Goal: Task Accomplishment & Management: Manage account settings

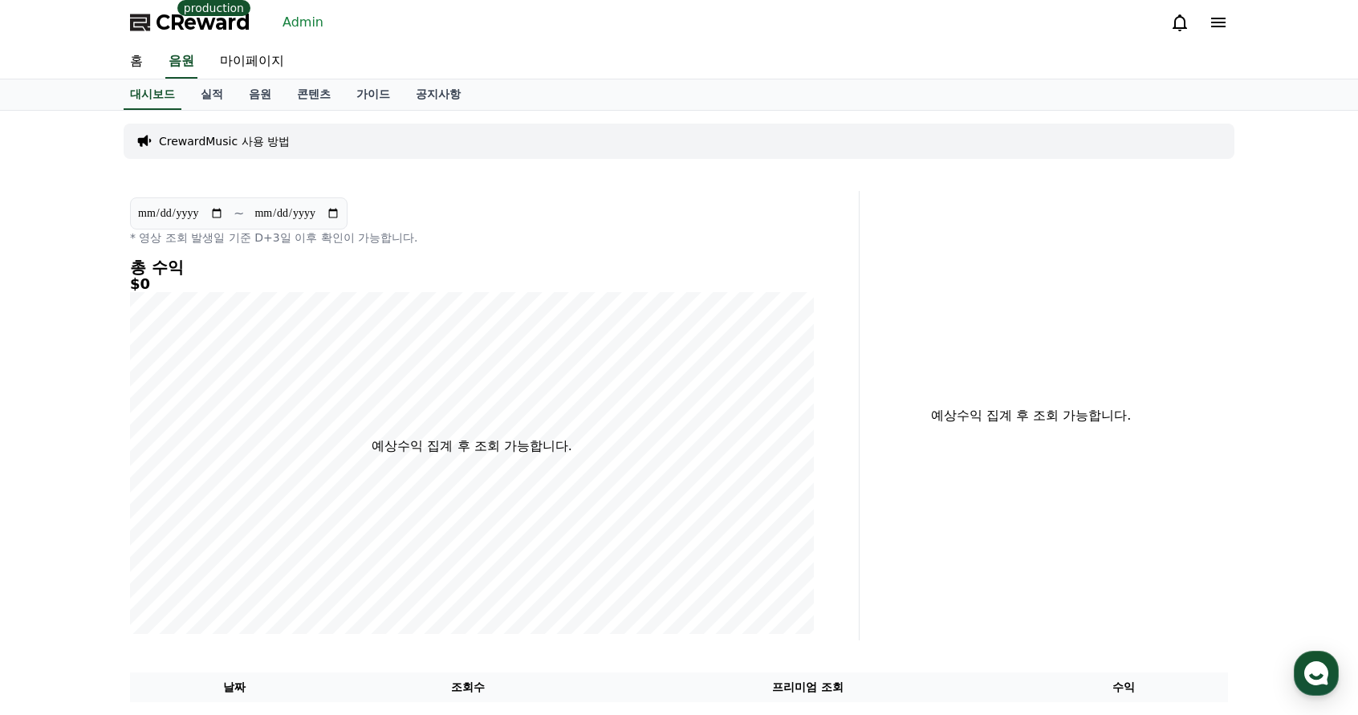
click at [319, 23] on link "Admin" at bounding box center [303, 23] width 54 height 26
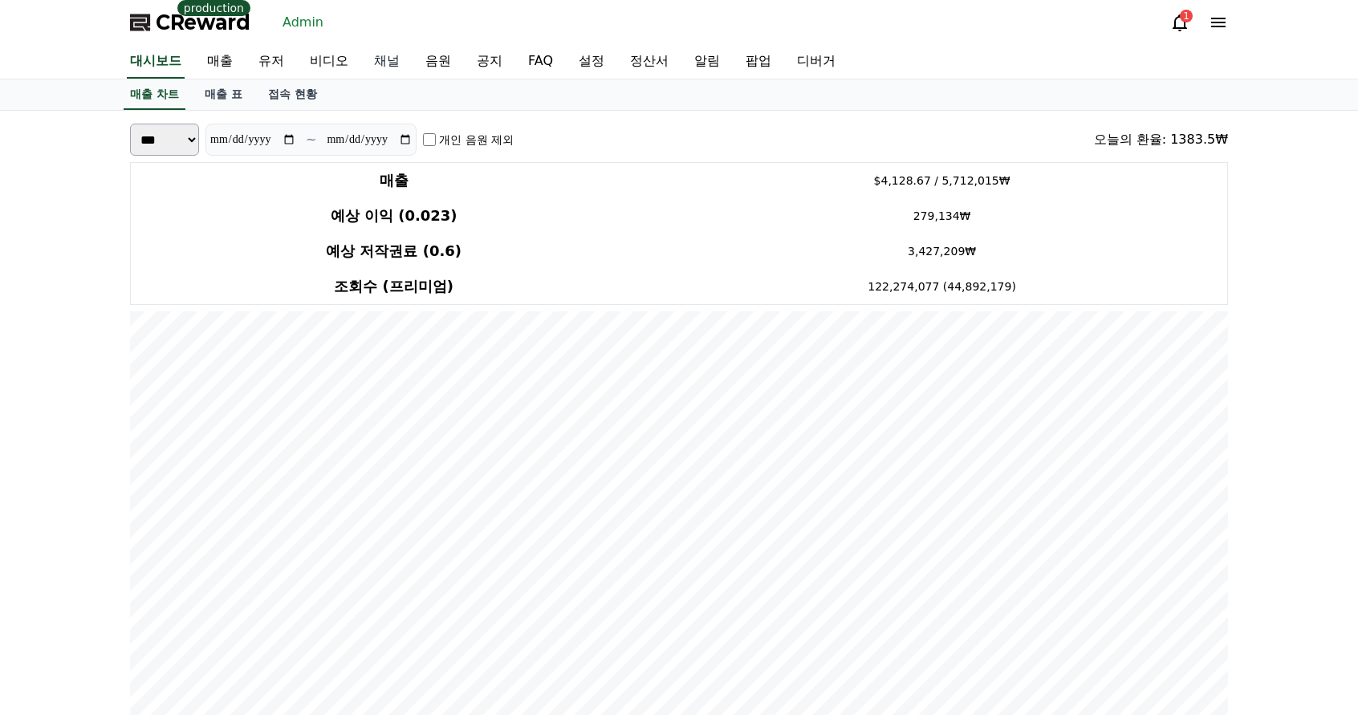
click at [379, 59] on link "채널" at bounding box center [386, 62] width 51 height 34
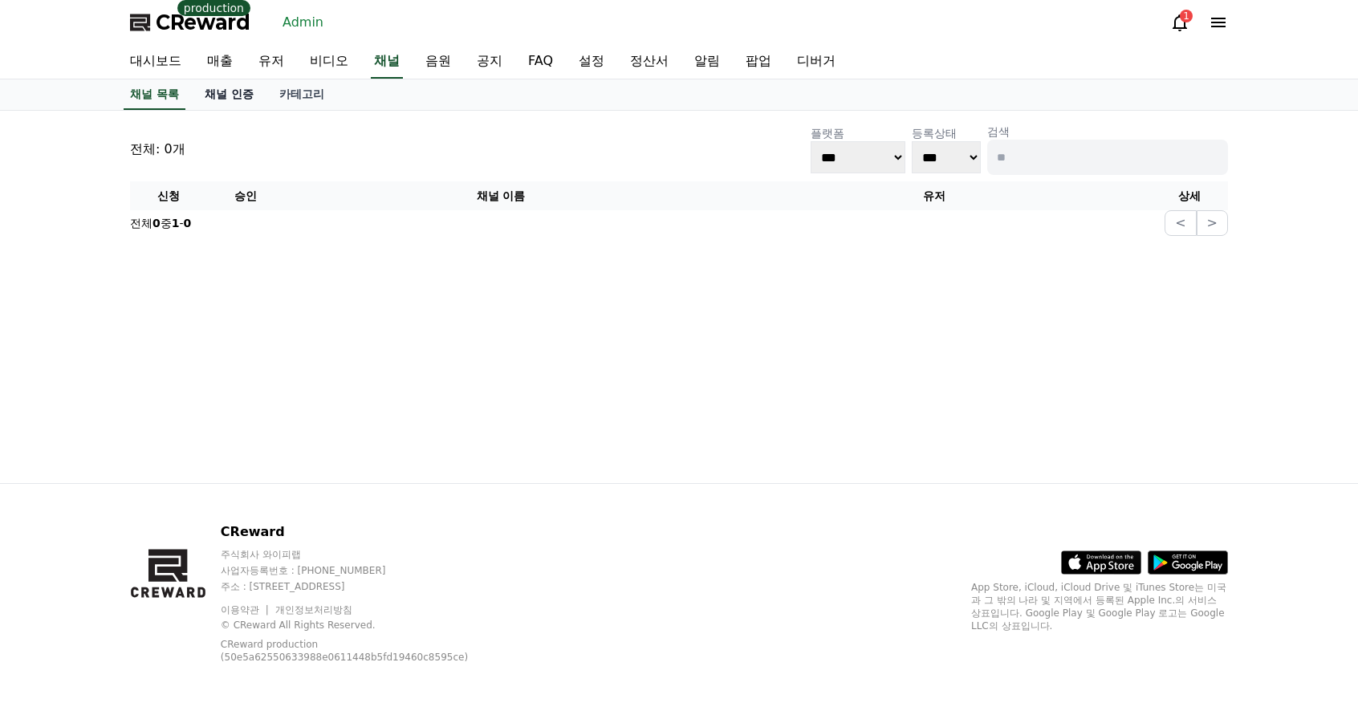
click at [242, 98] on link "채널 인증" at bounding box center [229, 94] width 75 height 30
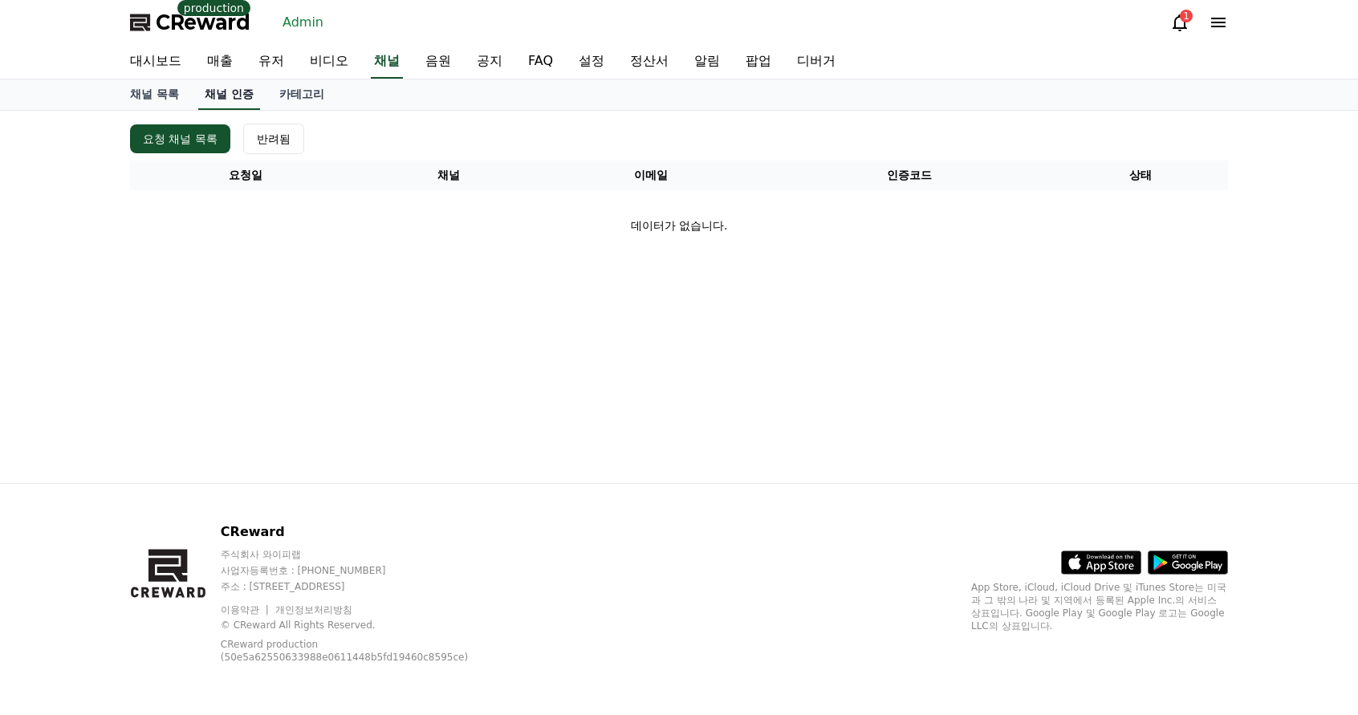
click at [225, 89] on link "채널 인증" at bounding box center [229, 94] width 62 height 30
click at [379, 61] on link "채널" at bounding box center [387, 62] width 32 height 34
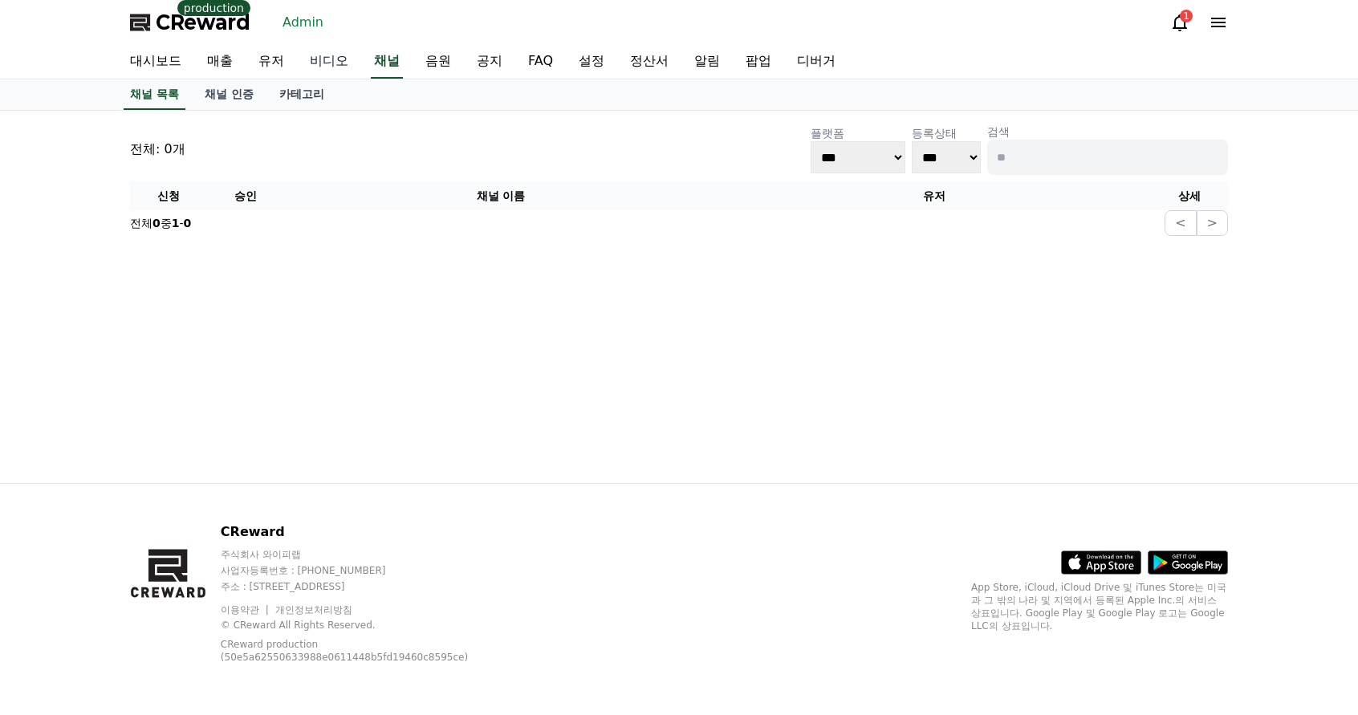
click at [327, 62] on link "비디오" at bounding box center [329, 62] width 64 height 34
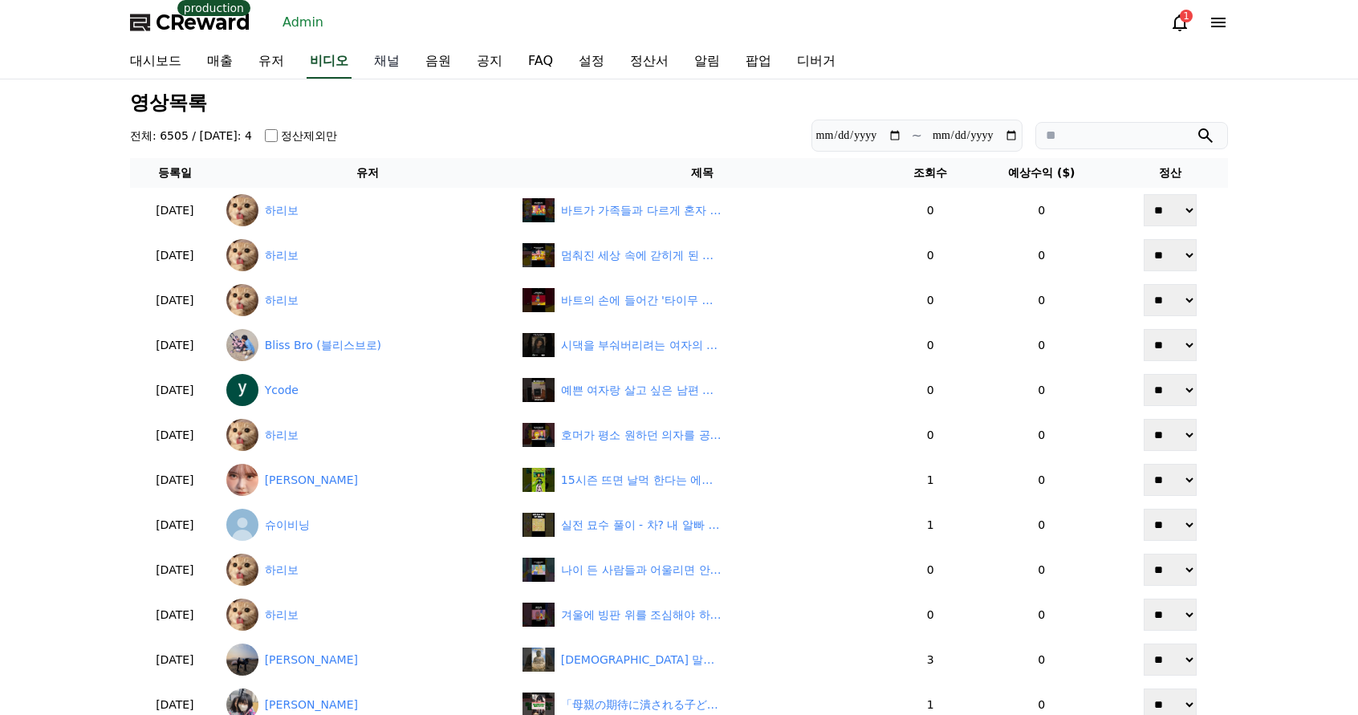
click at [388, 59] on link "채널" at bounding box center [386, 62] width 51 height 34
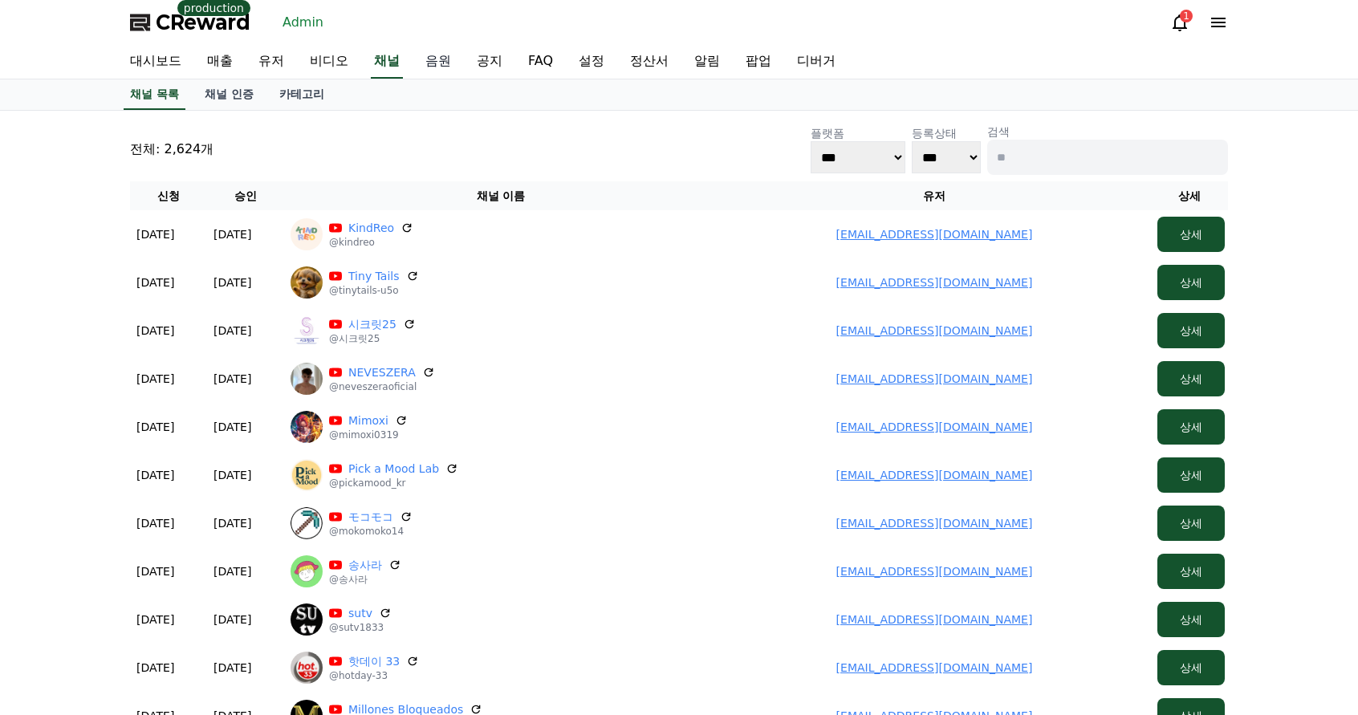
click at [443, 67] on link "음원" at bounding box center [438, 62] width 51 height 34
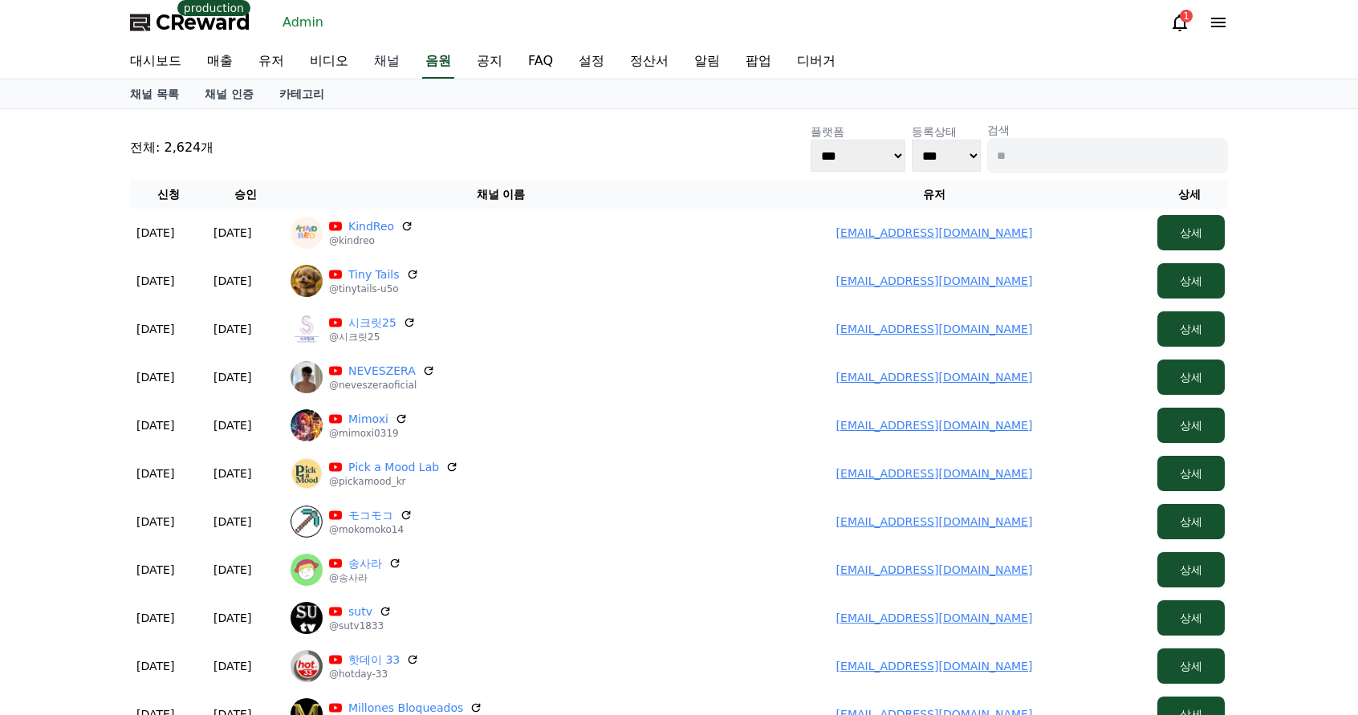
click at [390, 66] on link "채널" at bounding box center [386, 62] width 51 height 34
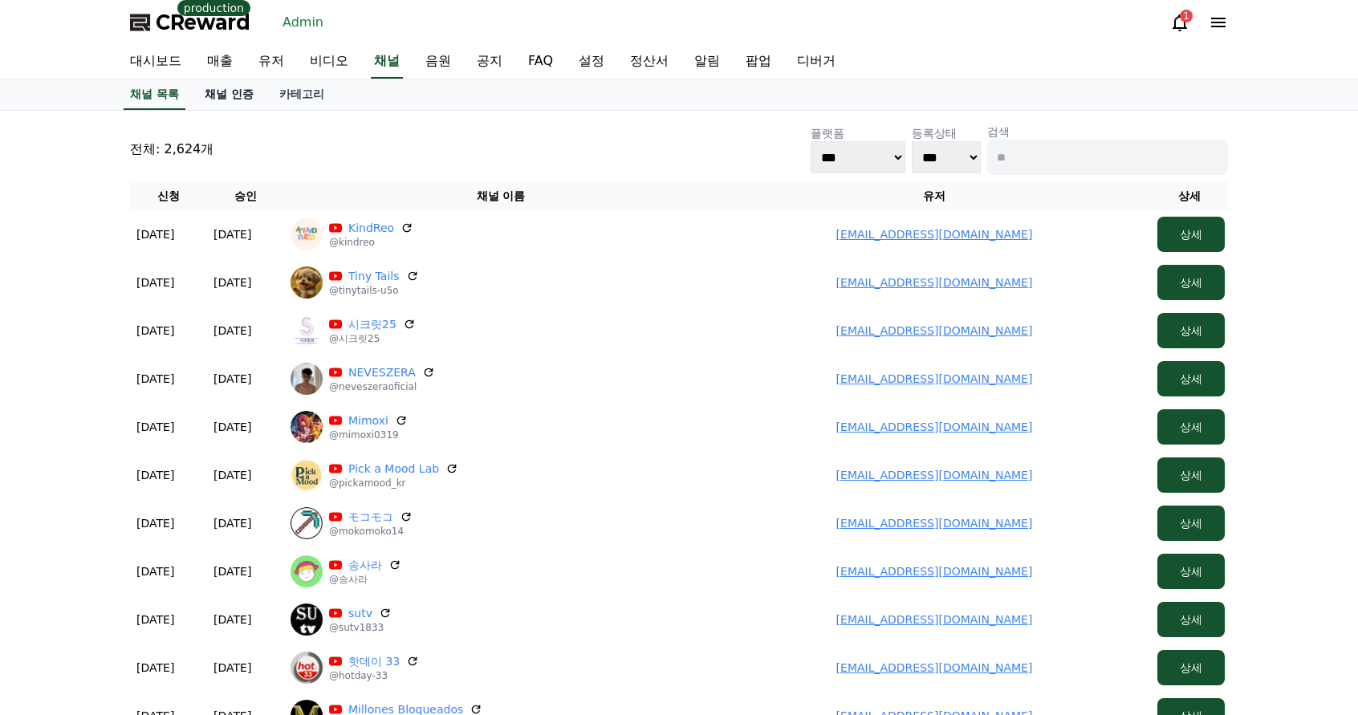
click at [240, 100] on link "채널 인증" at bounding box center [229, 94] width 75 height 30
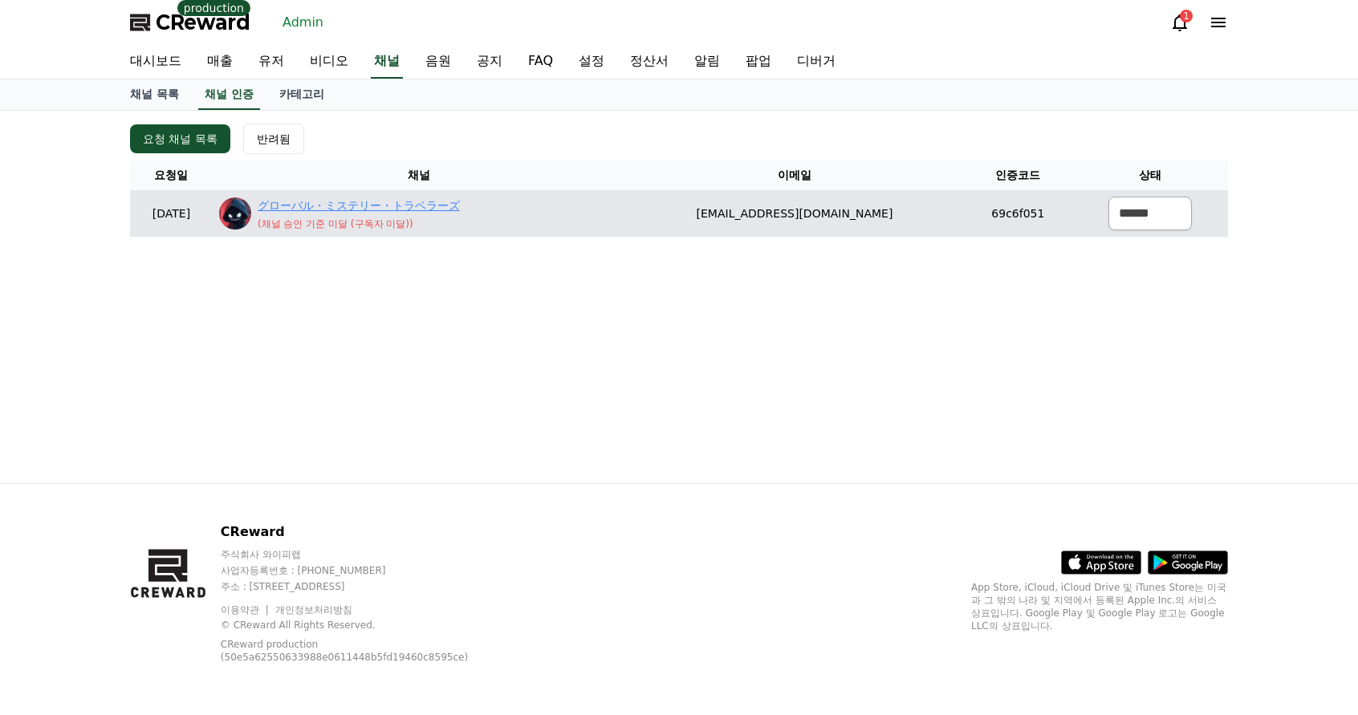
click at [395, 198] on link "グローバル・ミステリー・トラベラーズ" at bounding box center [359, 205] width 202 height 17
drag, startPoint x: 716, startPoint y: 205, endPoint x: 919, endPoint y: 211, distance: 203.1
click at [920, 211] on td "[EMAIL_ADDRESS][DOMAIN_NAME]" at bounding box center [794, 213] width 340 height 47
copy td "[EMAIL_ADDRESS][DOMAIN_NAME]"
click at [1137, 212] on select "****** *** ***" at bounding box center [1149, 214] width 83 height 34
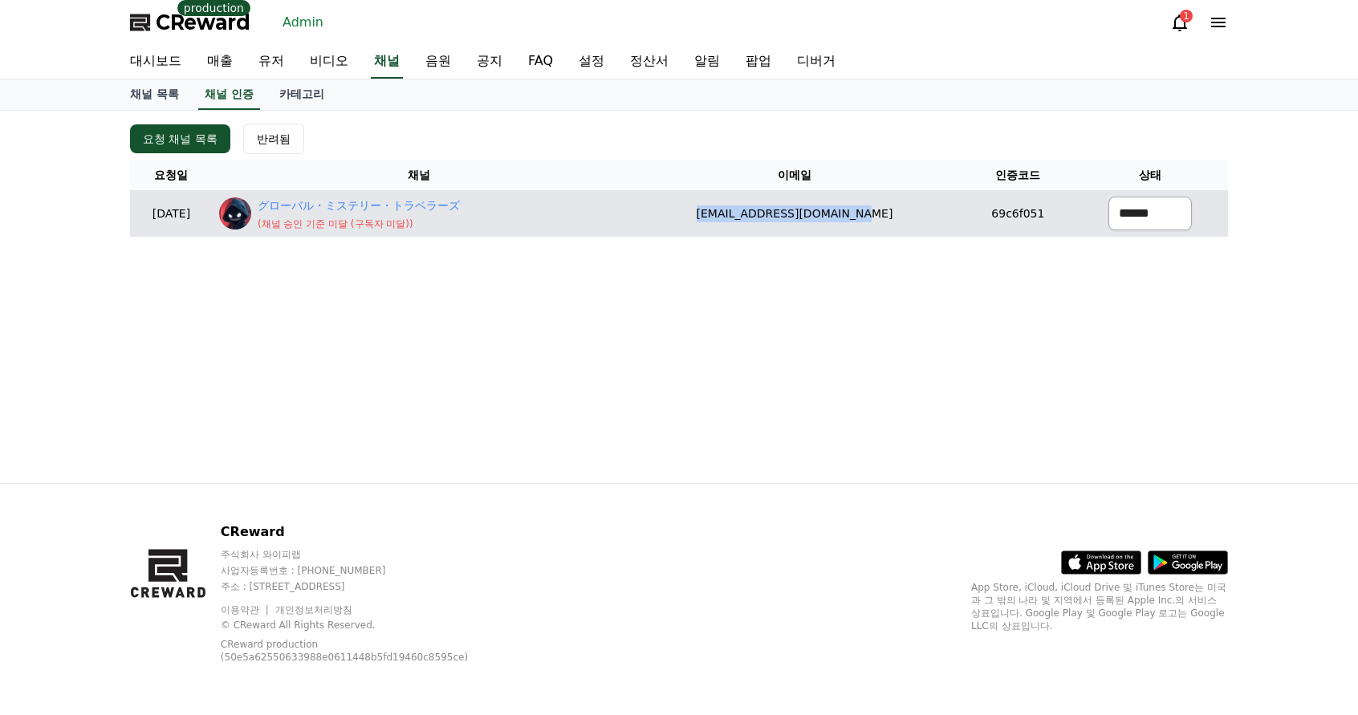
select select "********"
click at [1108, 197] on select "****** *** ***" at bounding box center [1149, 214] width 83 height 34
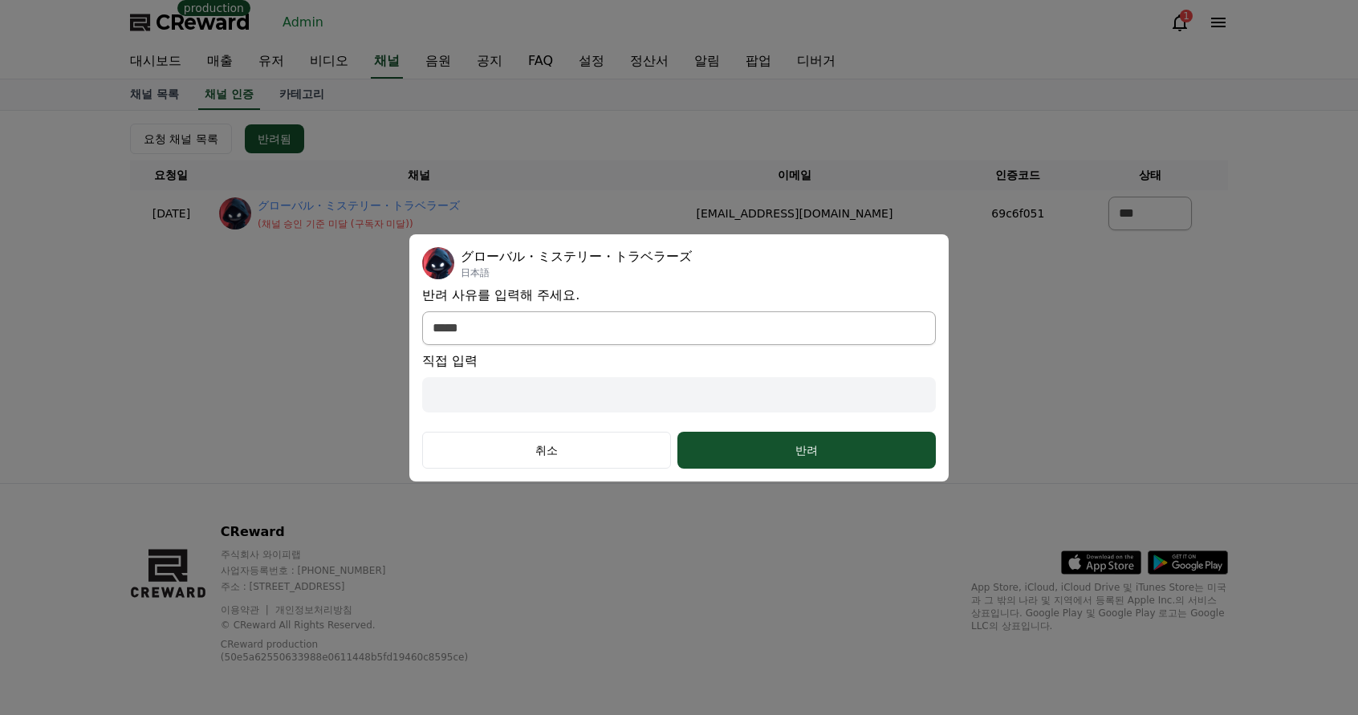
click at [592, 346] on div "**********" at bounding box center [679, 358] width 514 height 222
click at [531, 327] on select "**********" at bounding box center [679, 328] width 514 height 34
click at [422, 311] on select "**********" at bounding box center [679, 328] width 514 height 34
click at [541, 392] on input "modal" at bounding box center [679, 394] width 514 height 35
paste input "**********"
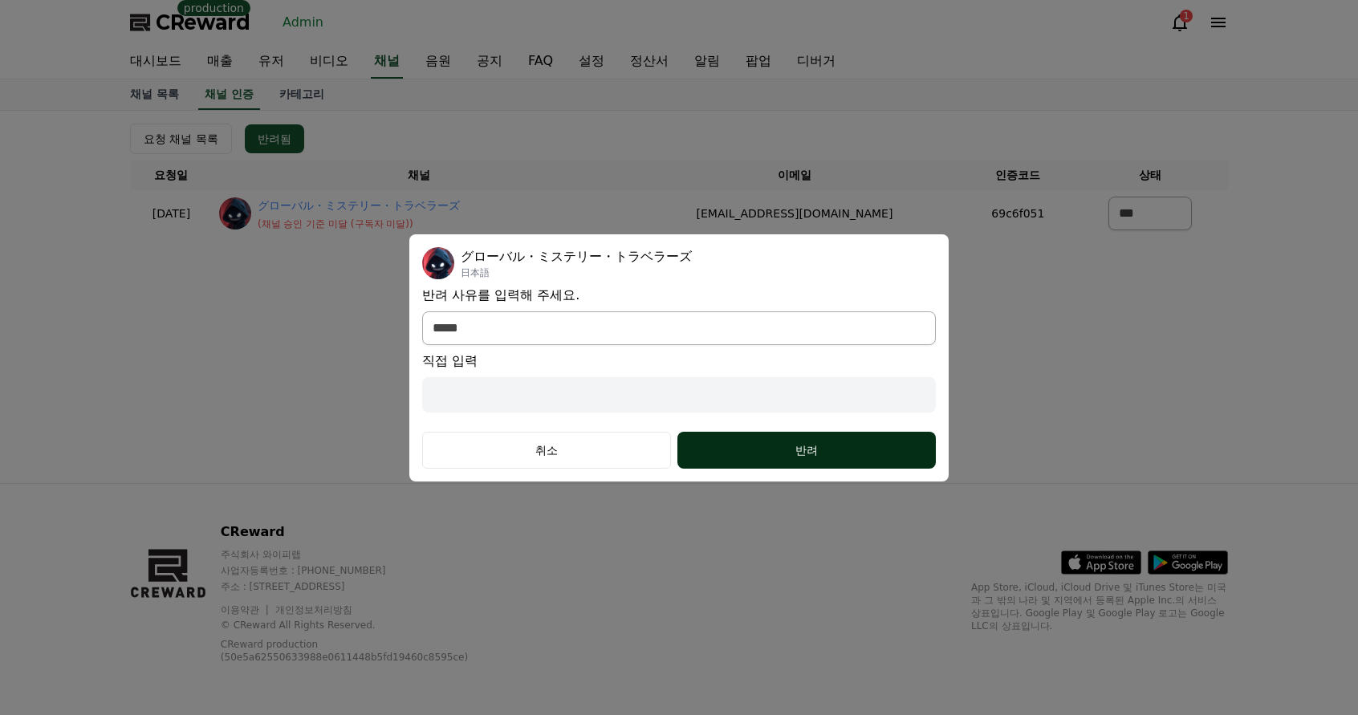
select select "modal"
type input "**********"
click at [789, 441] on button "반려" at bounding box center [806, 450] width 258 height 37
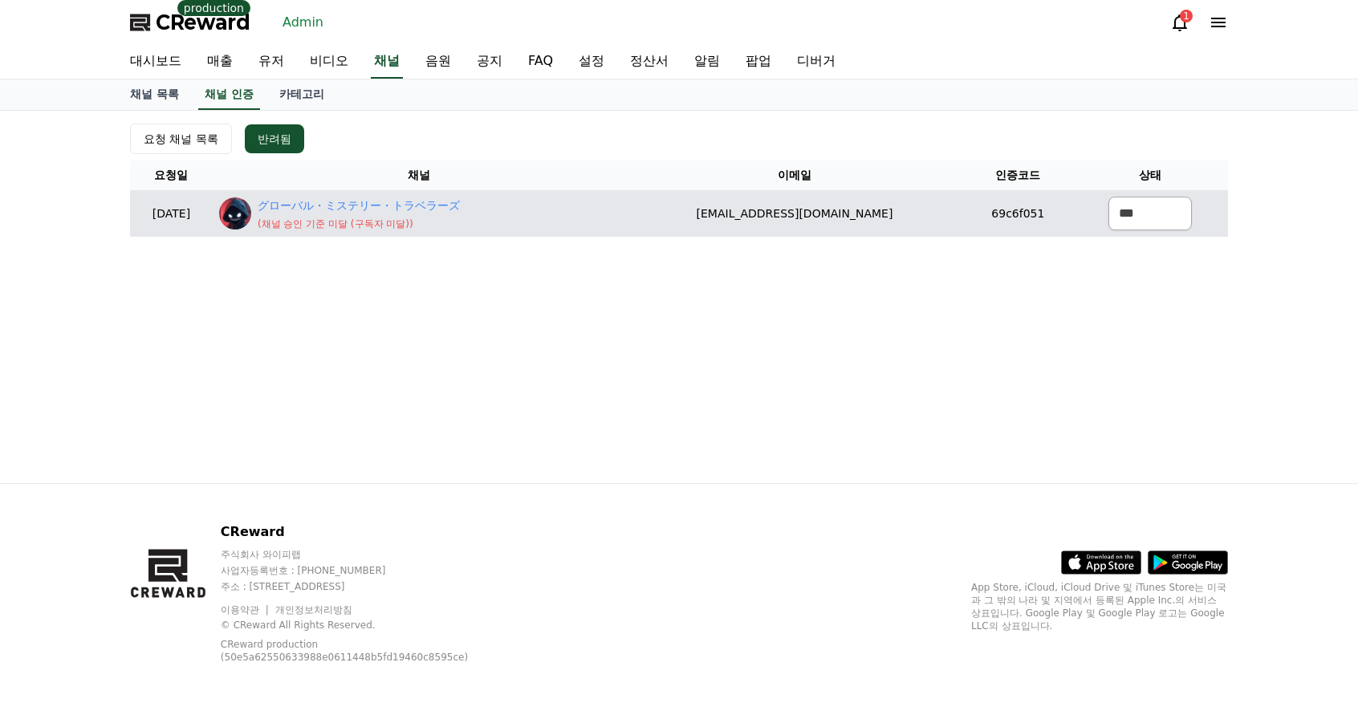
drag, startPoint x: 532, startPoint y: 200, endPoint x: 291, endPoint y: 204, distance: 241.6
click at [291, 204] on div "グローバル・ミステリー・トラベラーズ ( 채널 승인 기준 미달 (구독자 미달) )" at bounding box center [418, 213] width 399 height 33
copy div "グローバル・ミステリー・トラベラーズ"
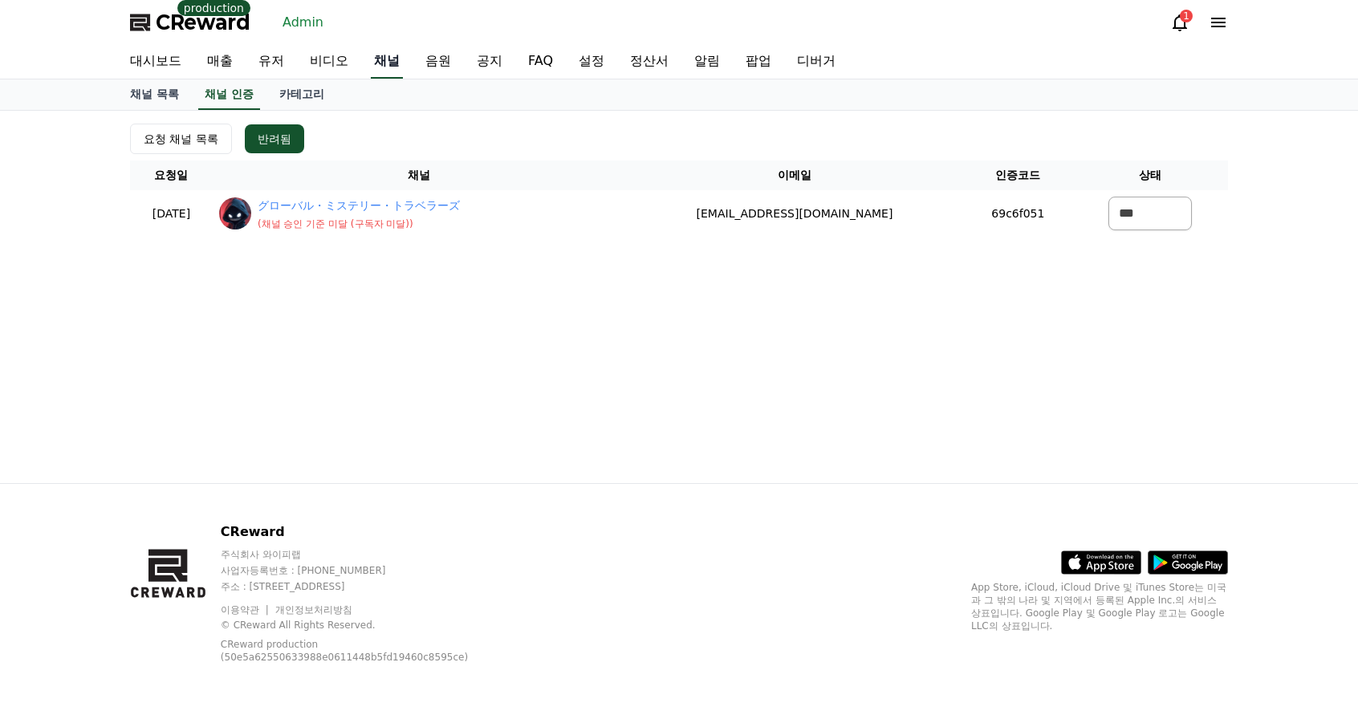
click at [385, 60] on link "채널" at bounding box center [387, 62] width 32 height 34
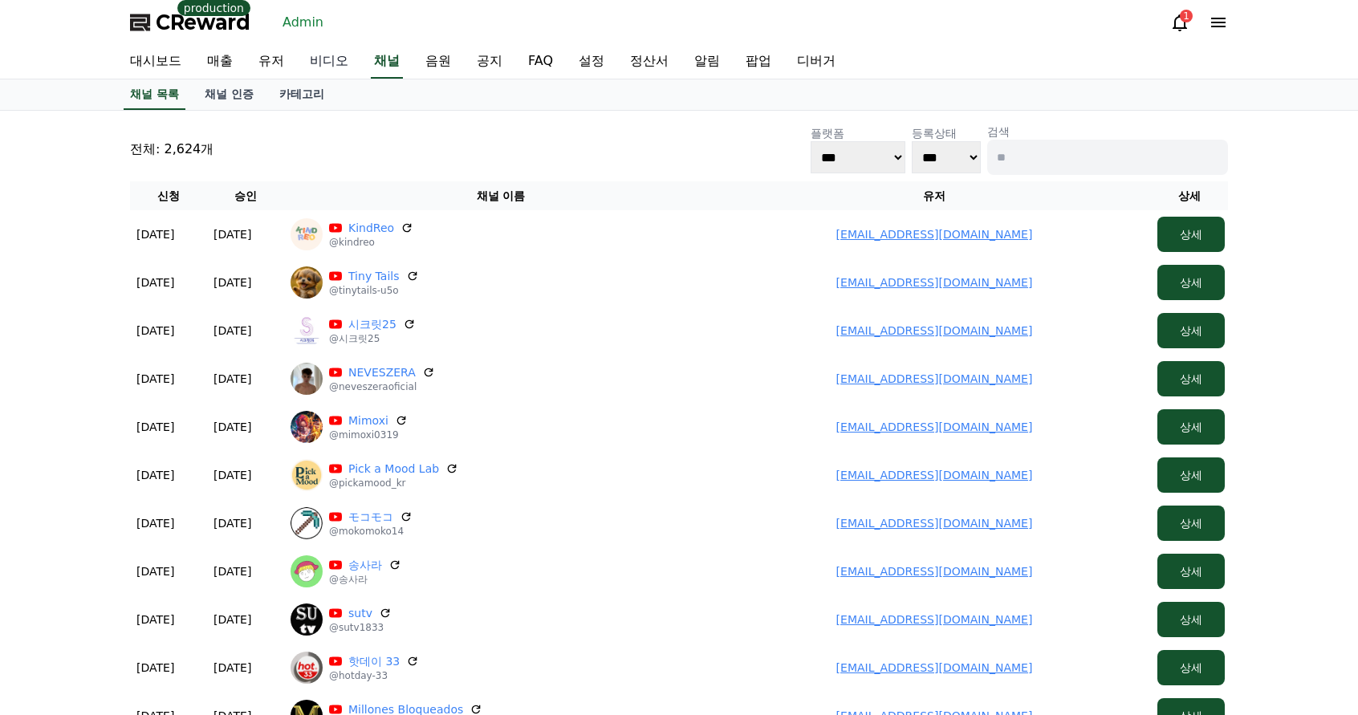
click at [332, 64] on link "비디오" at bounding box center [329, 62] width 64 height 34
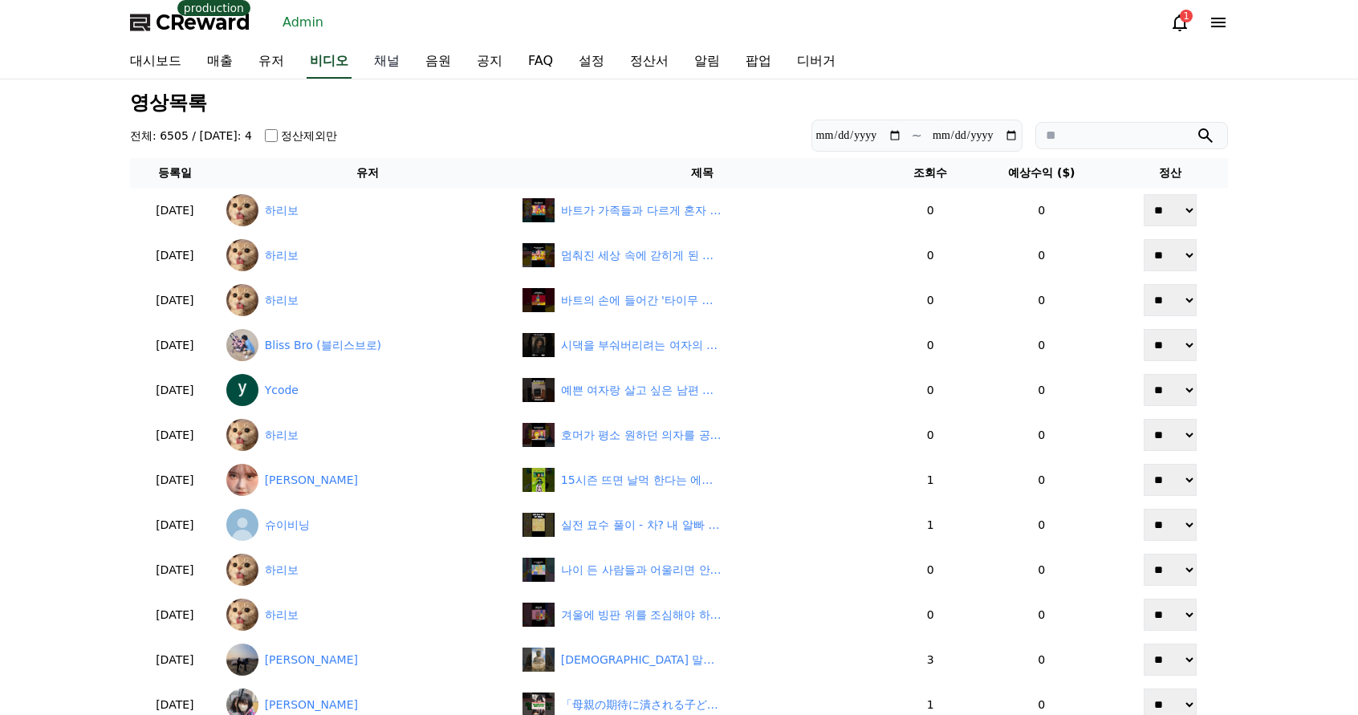
click at [404, 67] on link "채널" at bounding box center [386, 62] width 51 height 34
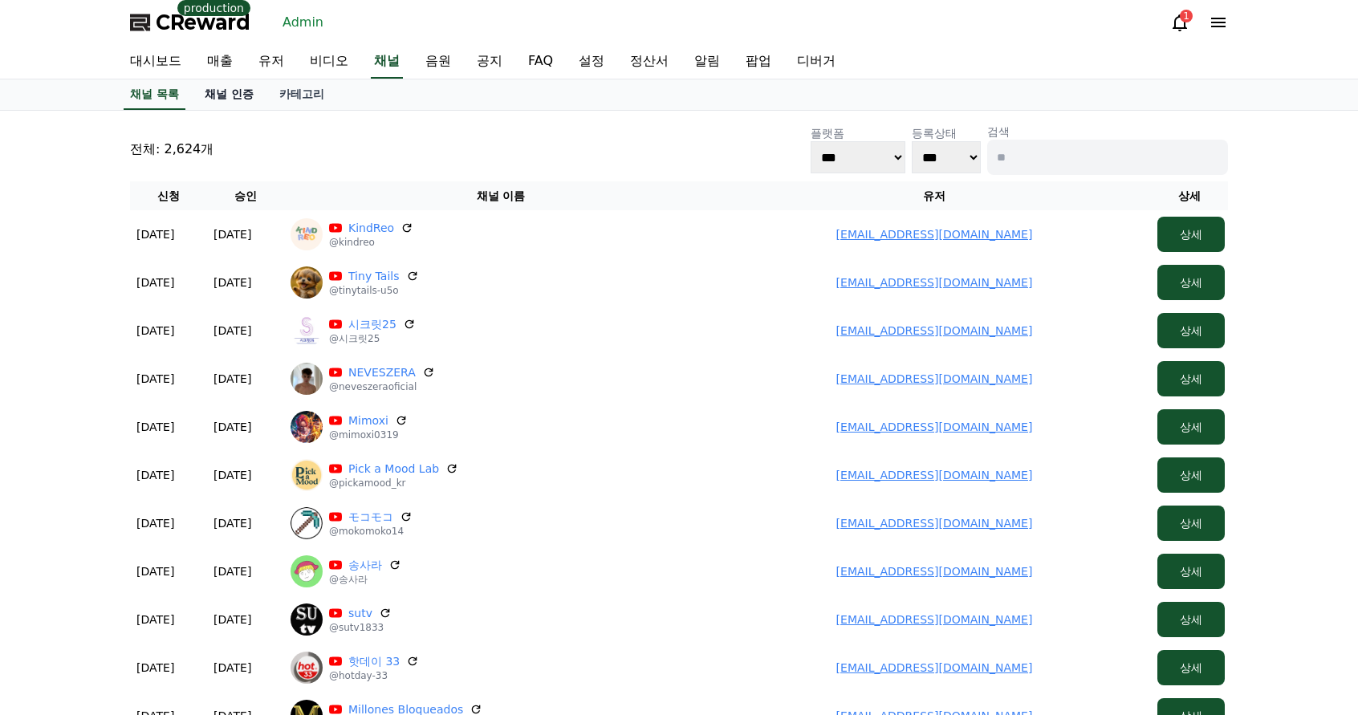
click at [245, 97] on link "채널 인증" at bounding box center [229, 94] width 75 height 30
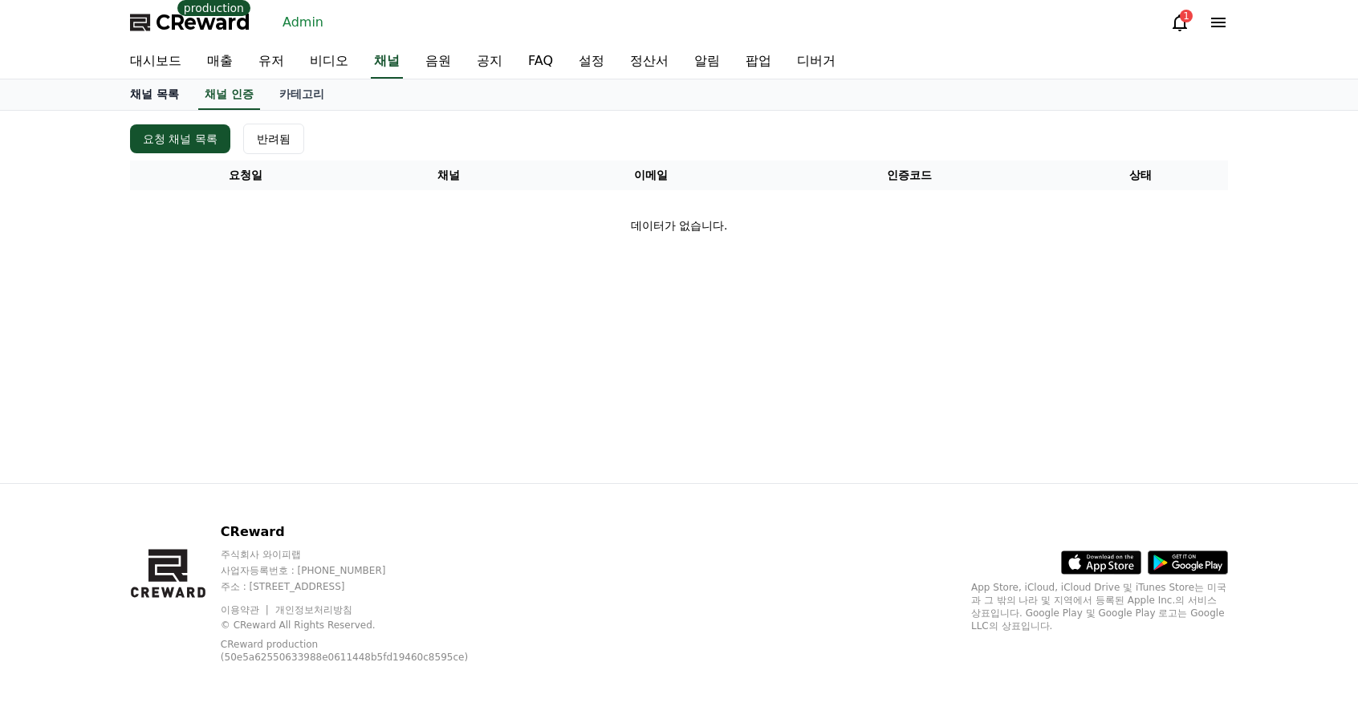
click at [165, 91] on link "채널 목록" at bounding box center [154, 94] width 75 height 30
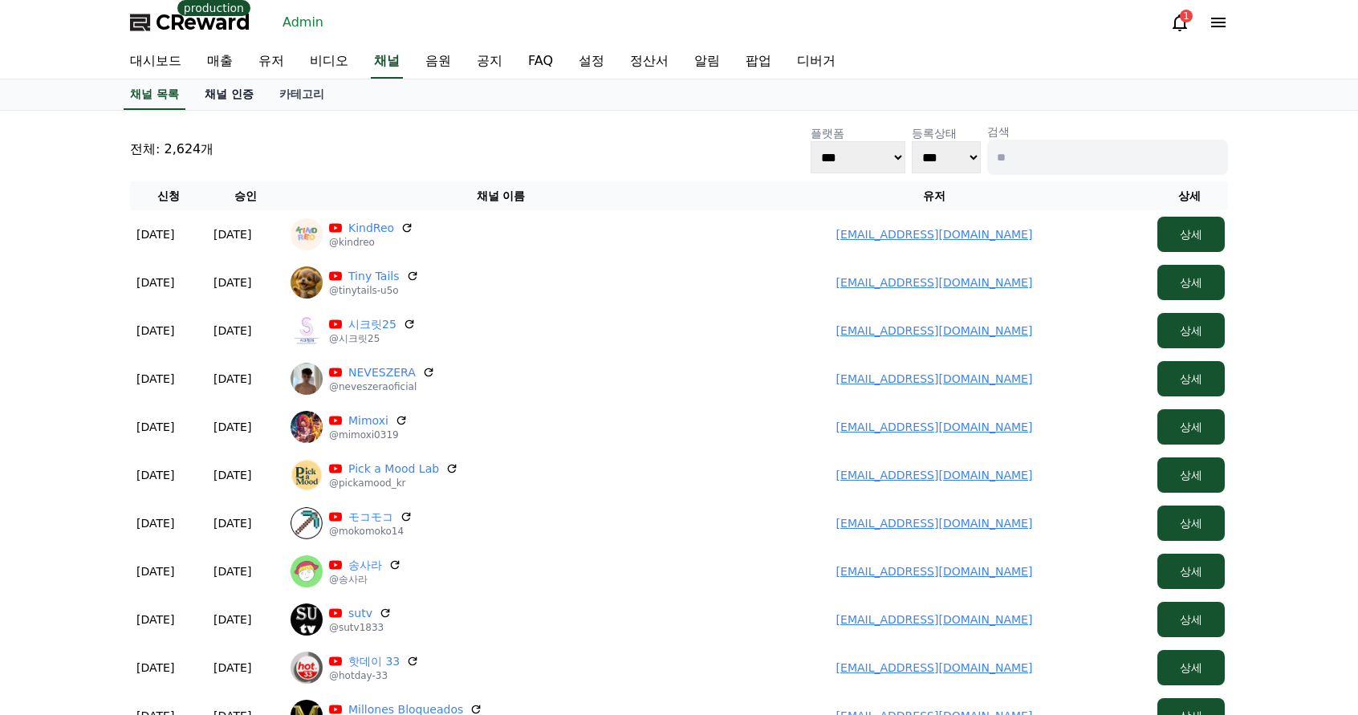
click at [246, 100] on link "채널 인증" at bounding box center [229, 94] width 75 height 30
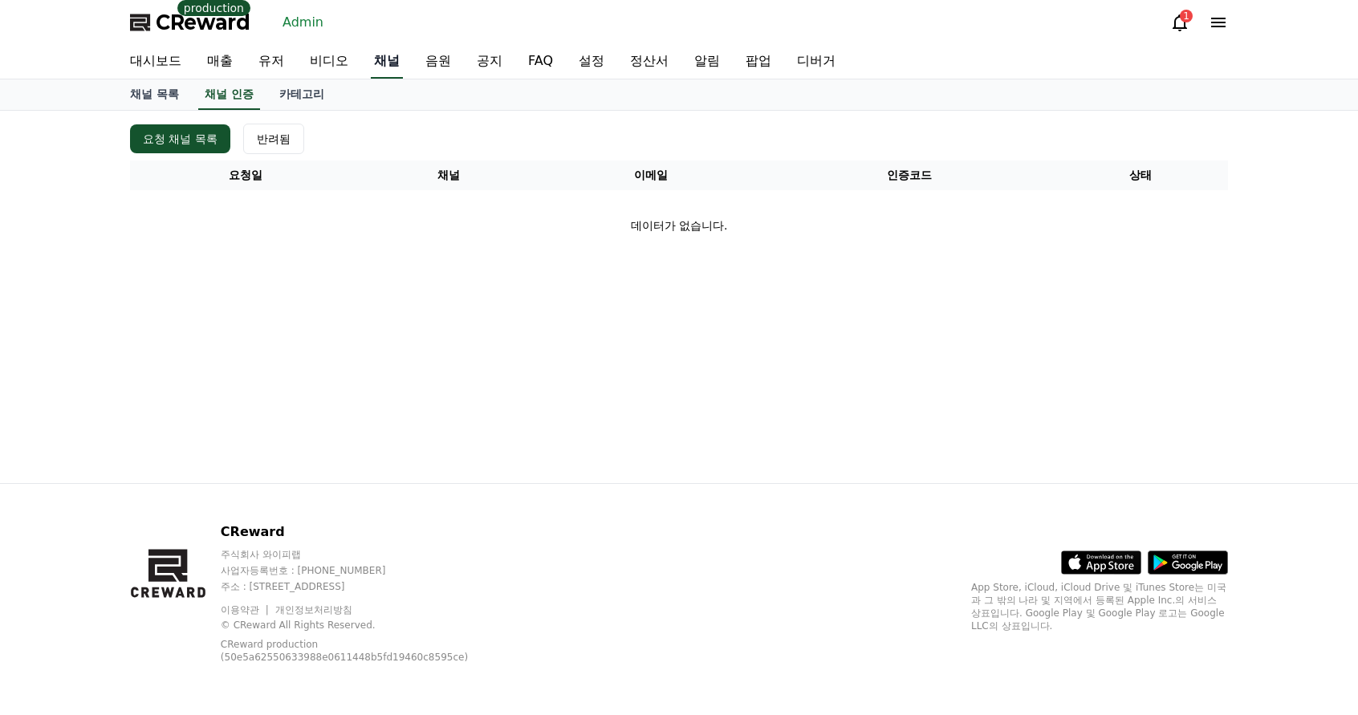
click at [371, 63] on link "채널" at bounding box center [387, 62] width 32 height 34
click at [301, 62] on link "비디오" at bounding box center [329, 62] width 64 height 34
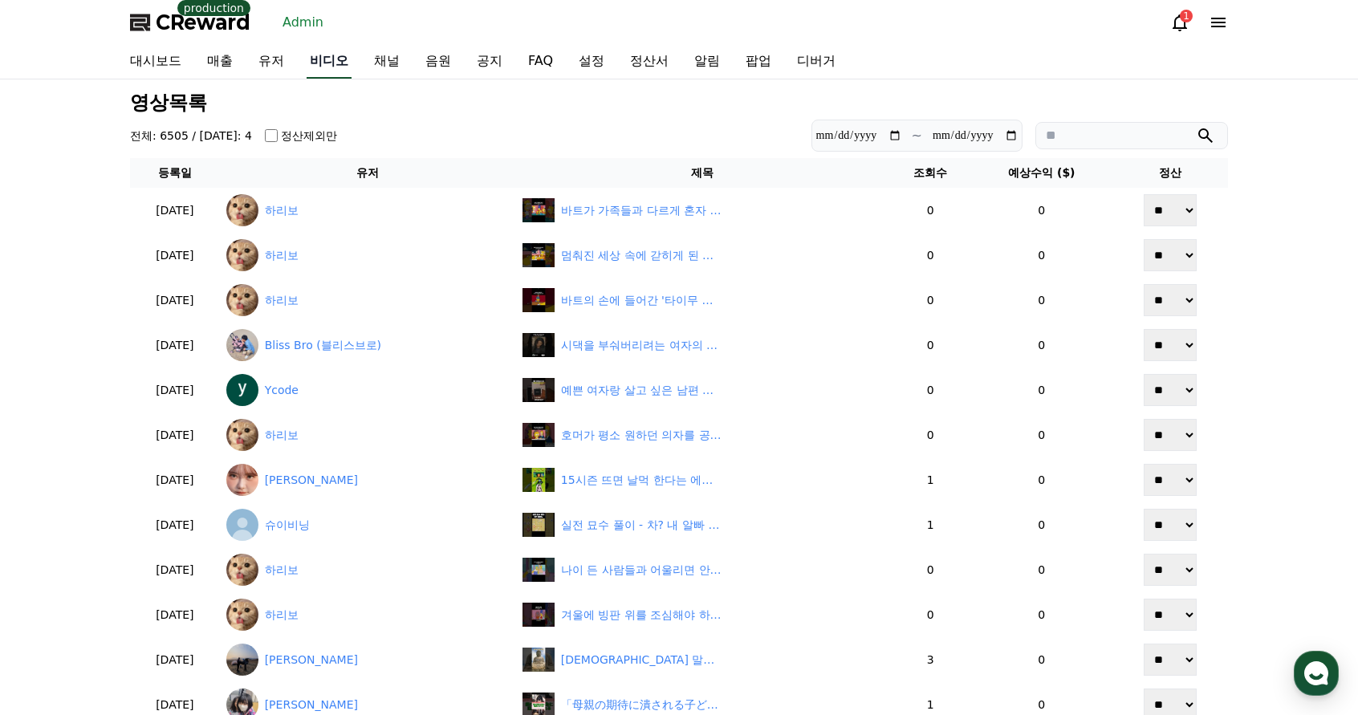
drag, startPoint x: 384, startPoint y: 64, endPoint x: 350, endPoint y: 75, distance: 36.1
click at [384, 65] on link "채널" at bounding box center [386, 62] width 51 height 34
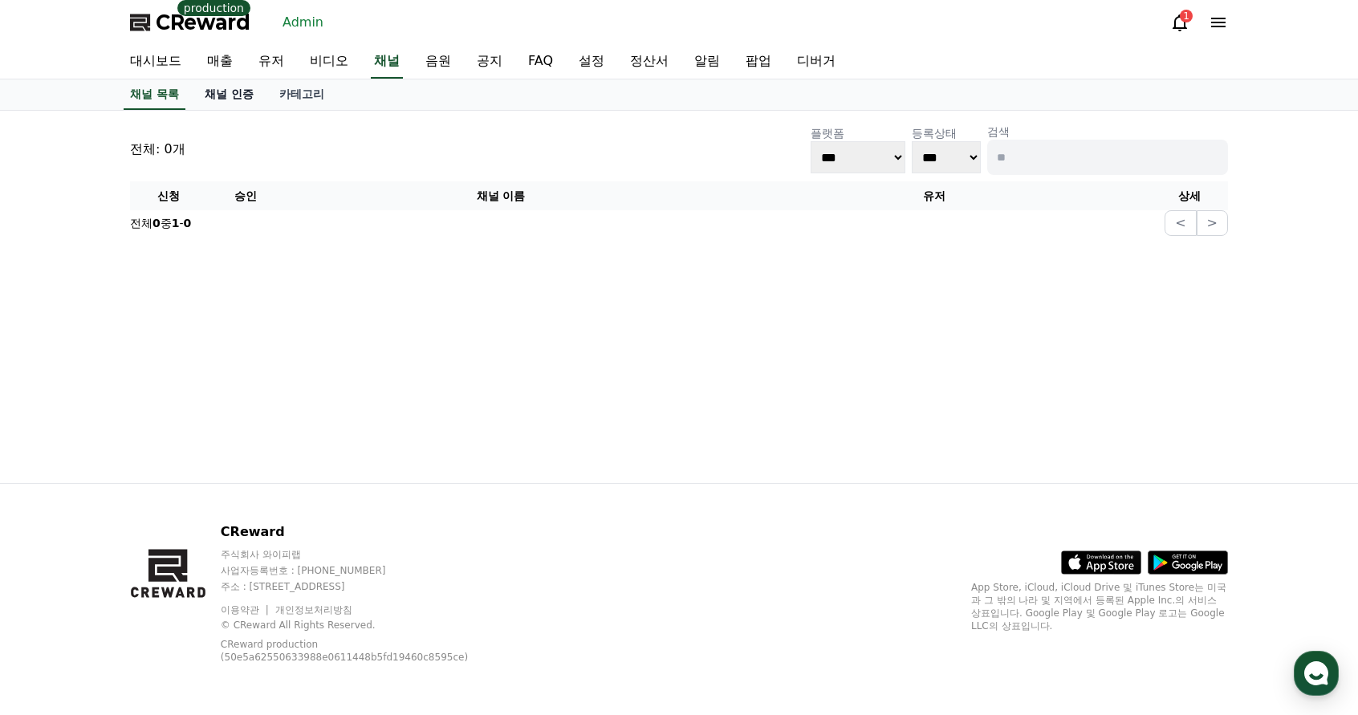
click at [230, 96] on link "채널 인증" at bounding box center [229, 94] width 75 height 30
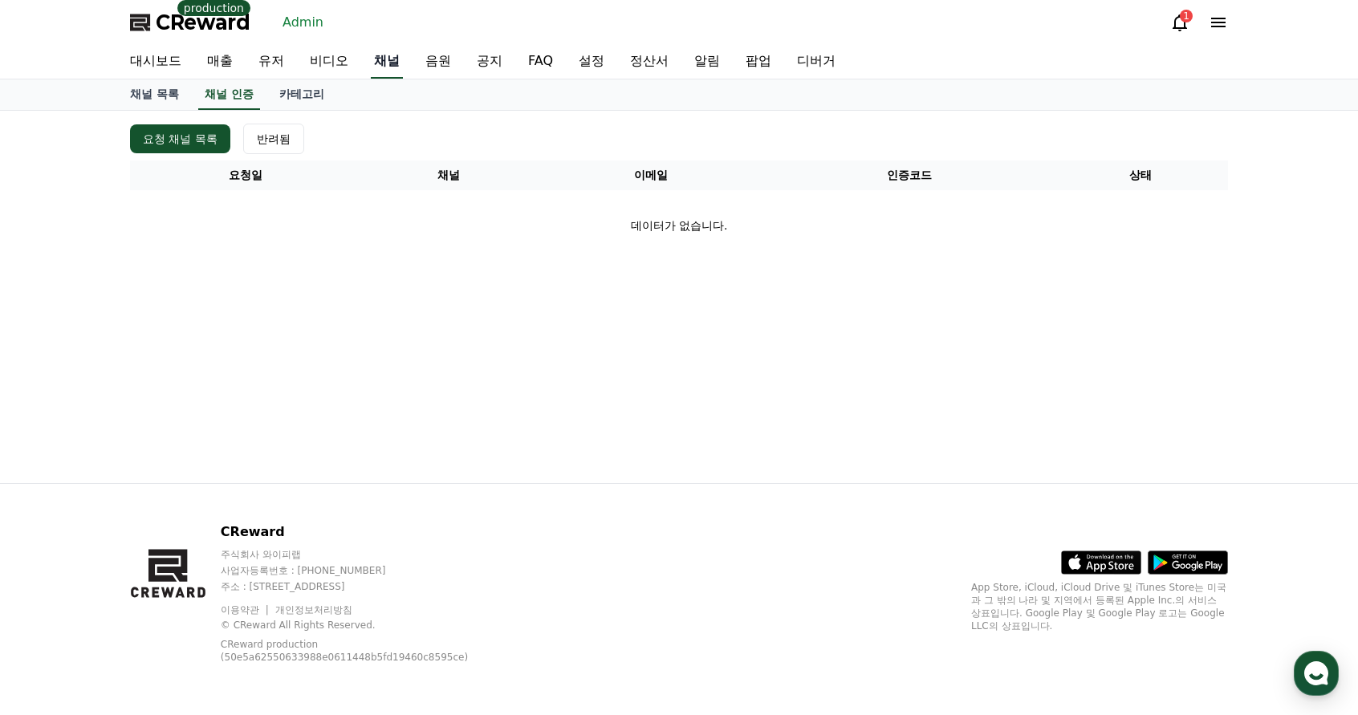
click at [388, 63] on link "채널" at bounding box center [387, 62] width 32 height 34
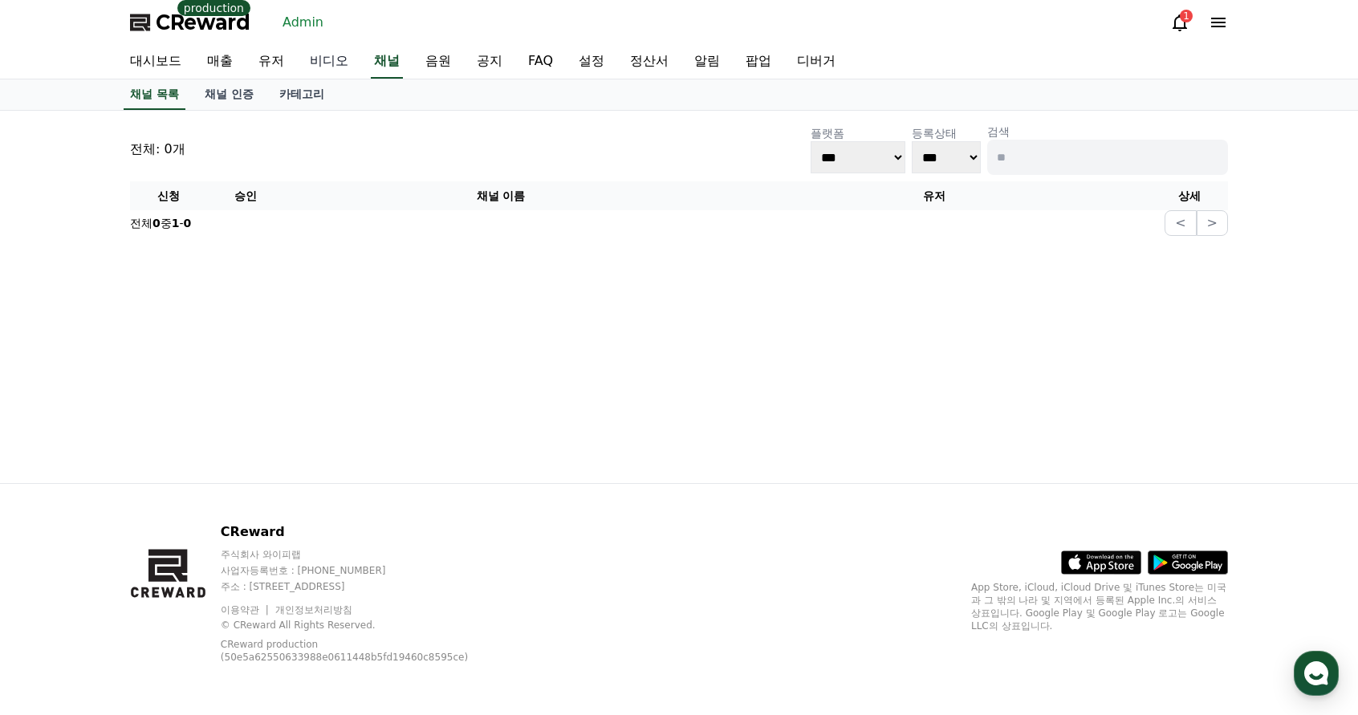
click at [323, 57] on link "비디오" at bounding box center [329, 62] width 64 height 34
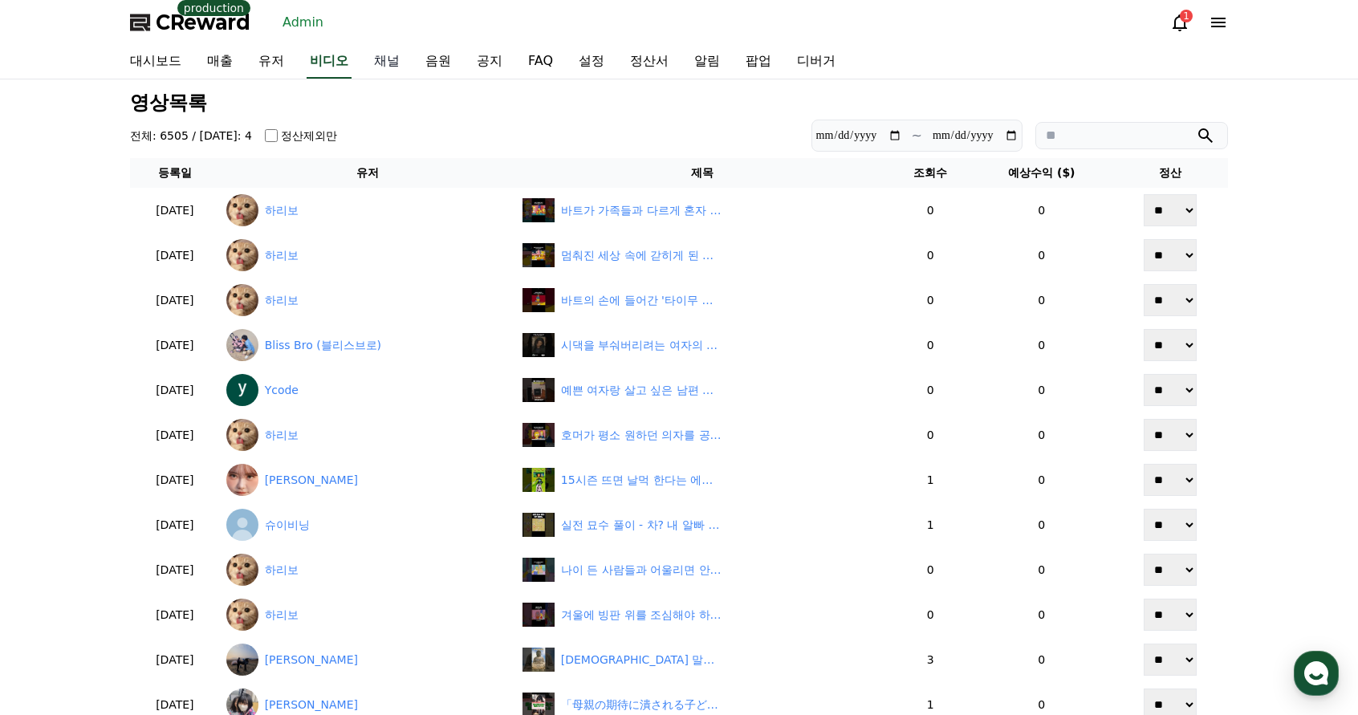
click at [393, 61] on link "채널" at bounding box center [386, 62] width 51 height 34
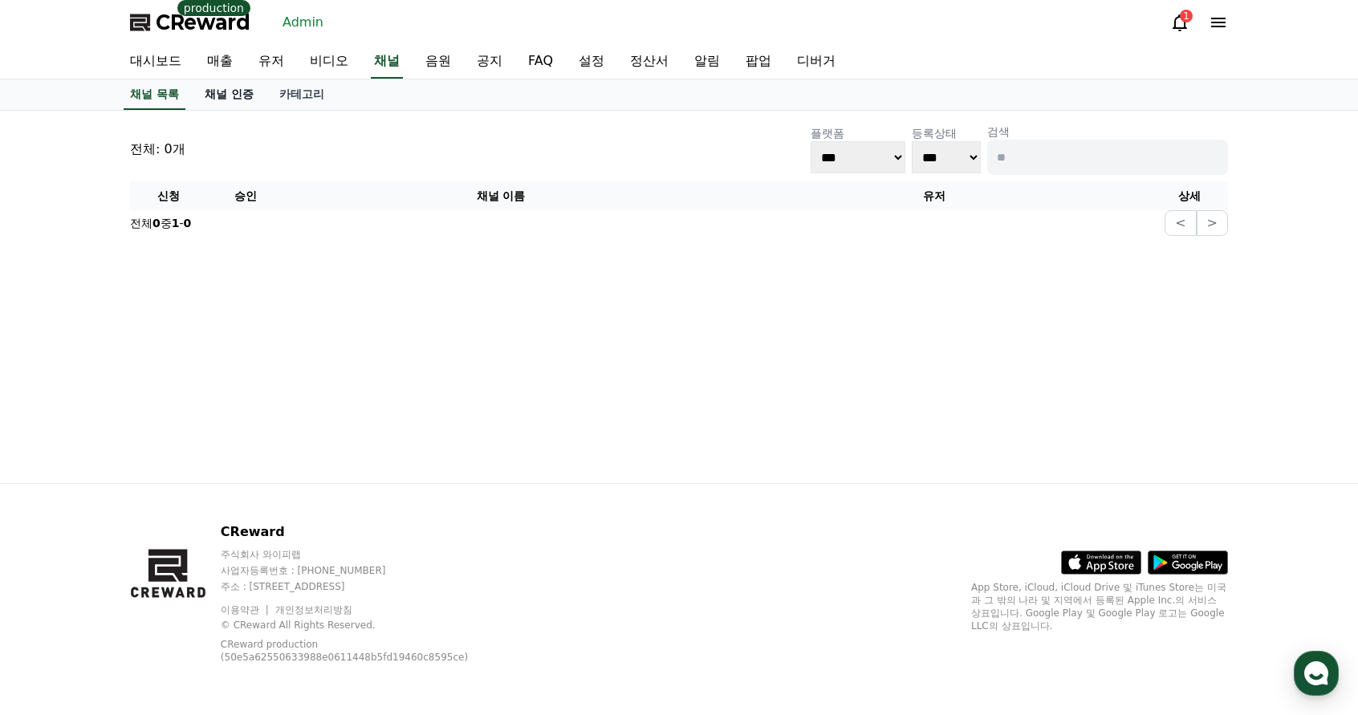
click at [229, 103] on link "채널 인증" at bounding box center [229, 94] width 75 height 30
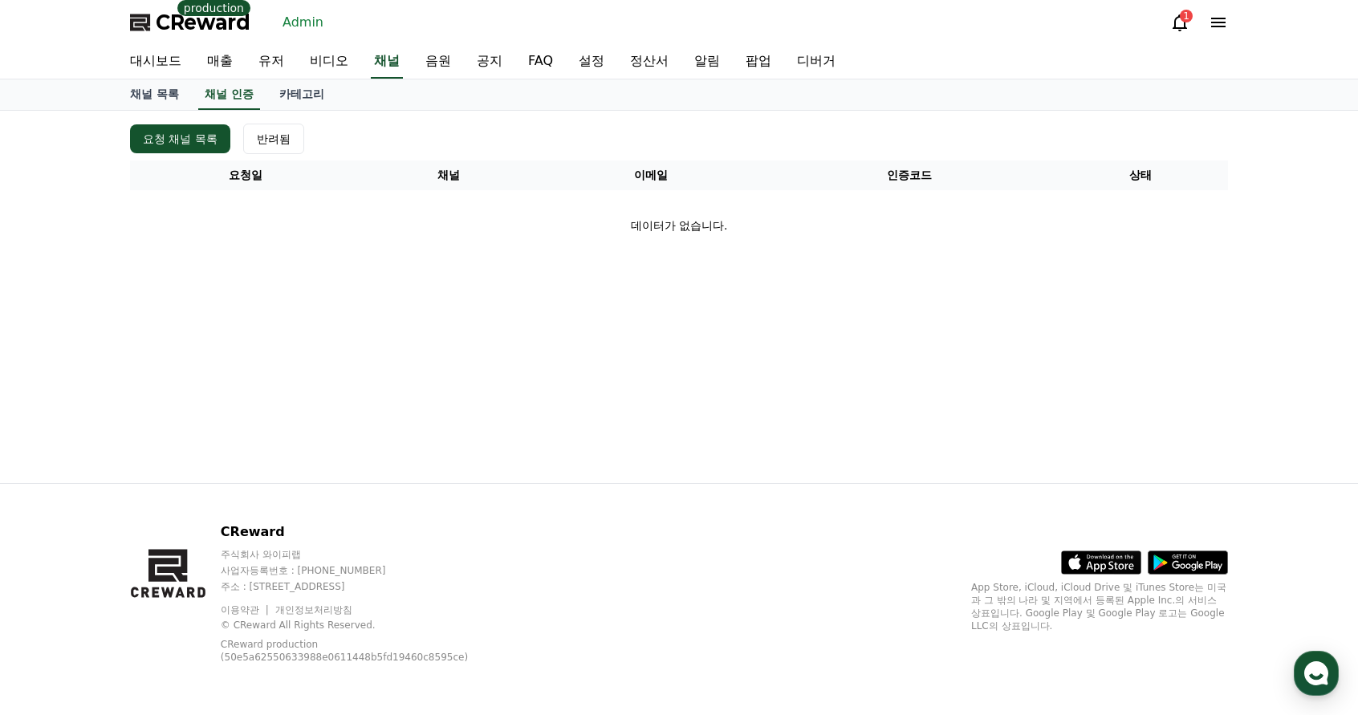
click at [470, 124] on div "요청 채널 목록 반려됨" at bounding box center [679, 139] width 1098 height 30
